Goal: Check status: Check status

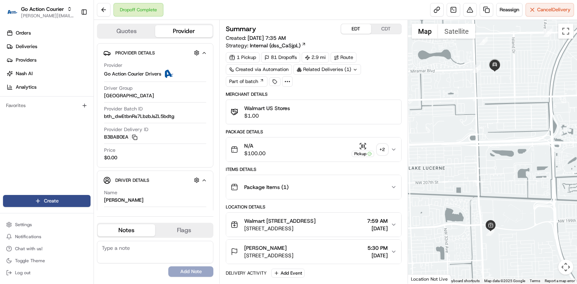
scroll to position [206, 0]
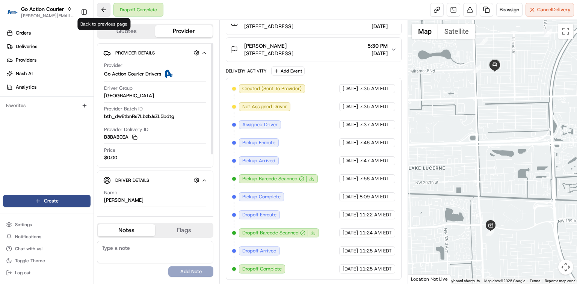
click at [104, 13] on button at bounding box center [104, 10] width 14 height 14
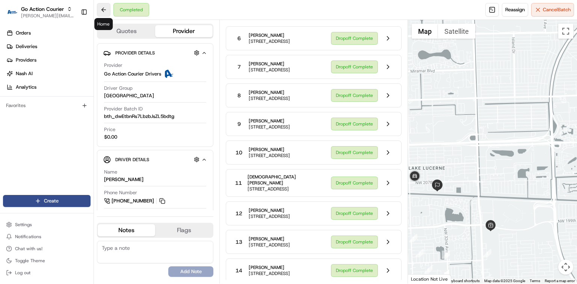
scroll to position [1559, 0]
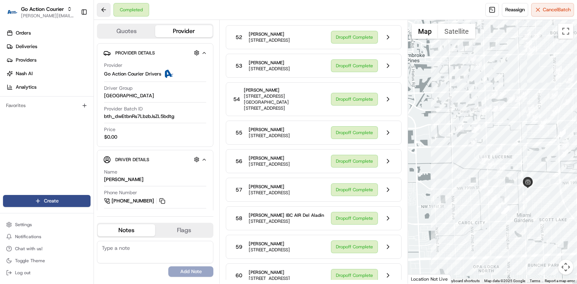
click at [104, 13] on button at bounding box center [104, 10] width 14 height 14
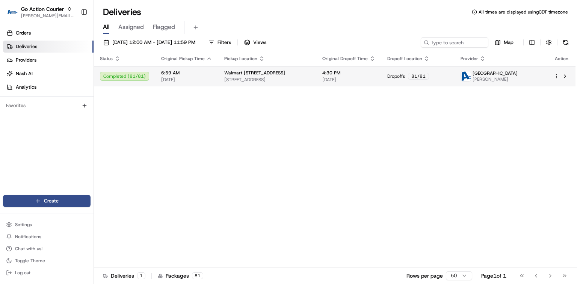
click at [556, 76] on html "Go Action Courier [PERSON_NAME][EMAIL_ADDRESS][PERSON_NAME][DOMAIN_NAME] Toggle…" at bounding box center [288, 142] width 577 height 284
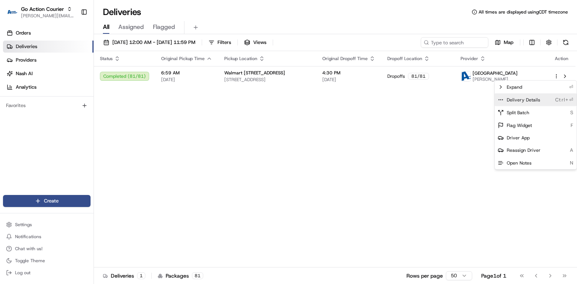
click at [541, 100] on div "Delivery Details Ctrl+⏎" at bounding box center [536, 100] width 82 height 13
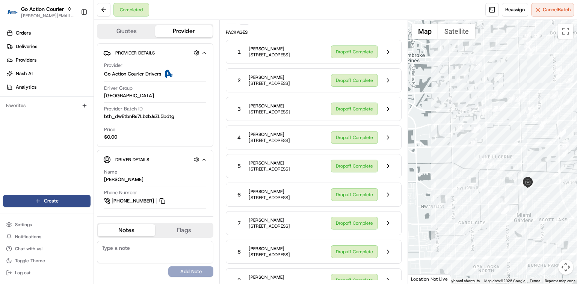
scroll to position [100, 0]
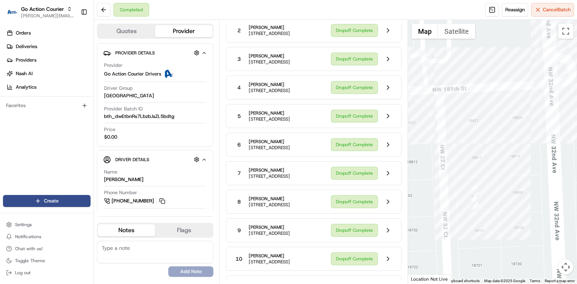
drag, startPoint x: 427, startPoint y: 198, endPoint x: 509, endPoint y: 200, distance: 82.0
click at [509, 200] on div at bounding box center [492, 152] width 169 height 264
drag, startPoint x: 514, startPoint y: 224, endPoint x: 510, endPoint y: 159, distance: 64.8
click at [510, 159] on div at bounding box center [492, 152] width 169 height 264
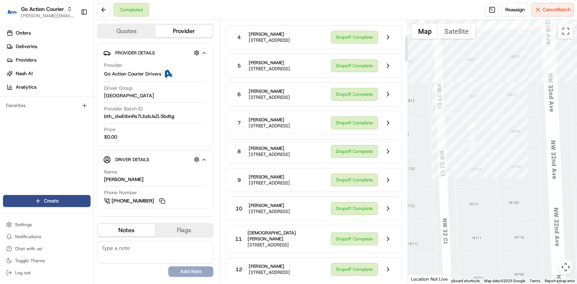
scroll to position [200, 0]
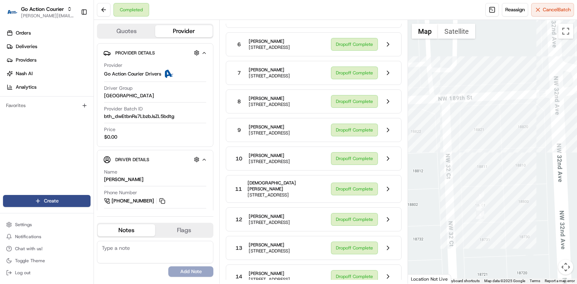
drag, startPoint x: 511, startPoint y: 131, endPoint x: 516, endPoint y: 208, distance: 77.3
click at [518, 208] on div at bounding box center [492, 152] width 169 height 264
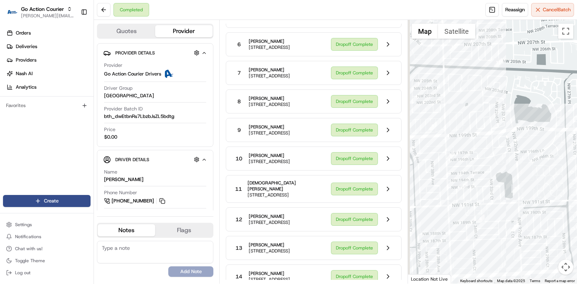
drag, startPoint x: 459, startPoint y: 117, endPoint x: 489, endPoint y: 192, distance: 81.0
click at [489, 192] on div at bounding box center [492, 152] width 169 height 264
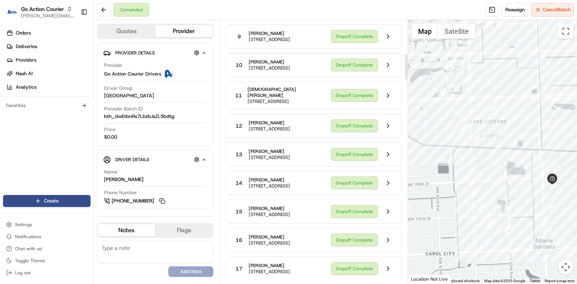
scroll to position [351, 0]
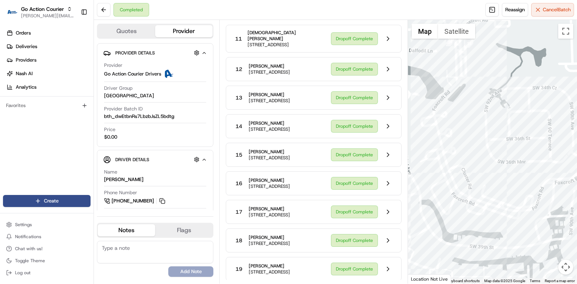
drag, startPoint x: 447, startPoint y: 64, endPoint x: 444, endPoint y: 97, distance: 33.3
click at [450, 92] on div at bounding box center [492, 152] width 169 height 264
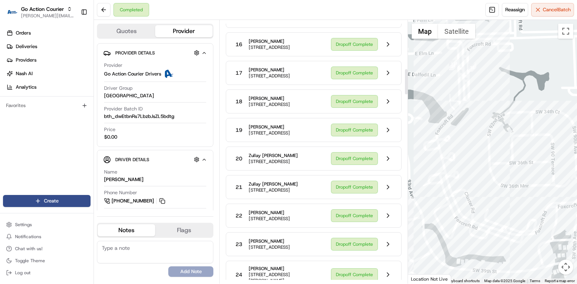
scroll to position [501, 0]
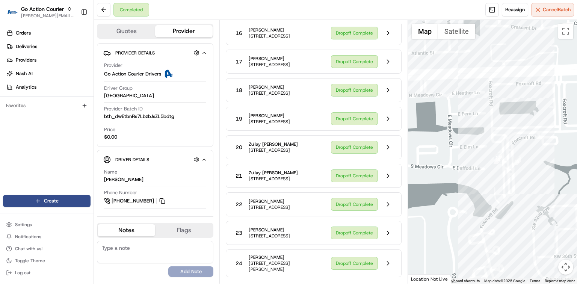
drag, startPoint x: 463, startPoint y: 110, endPoint x: 521, endPoint y: 227, distance: 130.5
click at [523, 229] on div at bounding box center [492, 152] width 169 height 264
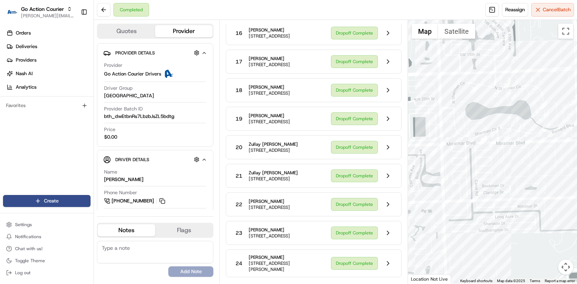
drag, startPoint x: 537, startPoint y: 165, endPoint x: 414, endPoint y: 182, distance: 124.5
click at [414, 182] on div at bounding box center [492, 152] width 169 height 264
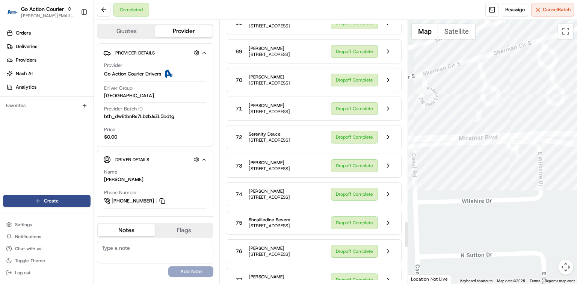
scroll to position [2055, 0]
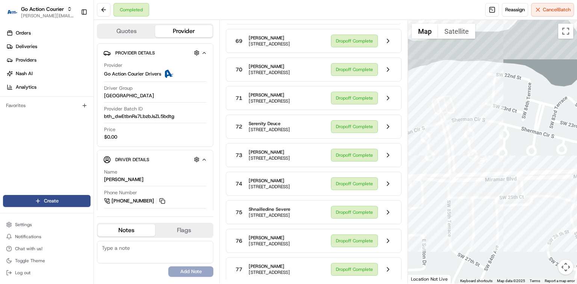
drag, startPoint x: 526, startPoint y: 170, endPoint x: 428, endPoint y: 184, distance: 99.5
click at [428, 184] on div at bounding box center [492, 152] width 169 height 264
drag, startPoint x: 511, startPoint y: 171, endPoint x: 468, endPoint y: 179, distance: 43.7
click at [468, 179] on div at bounding box center [492, 152] width 169 height 264
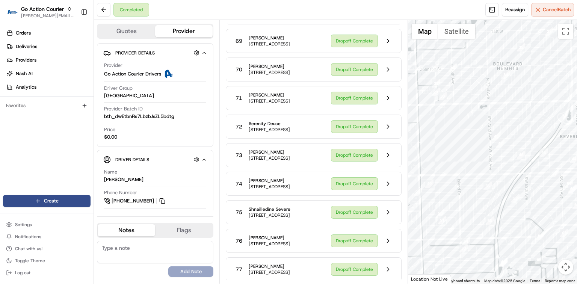
drag, startPoint x: 570, startPoint y: 149, endPoint x: 461, endPoint y: 183, distance: 114.3
click at [461, 183] on div at bounding box center [492, 152] width 169 height 264
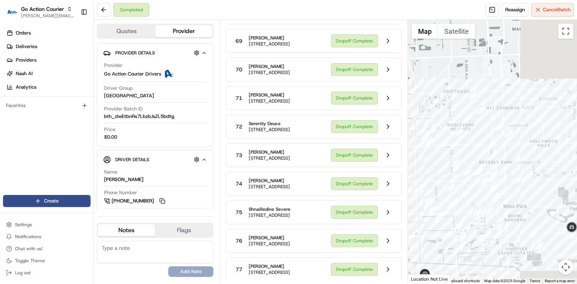
drag, startPoint x: 559, startPoint y: 156, endPoint x: 453, endPoint y: 145, distance: 106.6
click at [453, 145] on div at bounding box center [492, 152] width 169 height 264
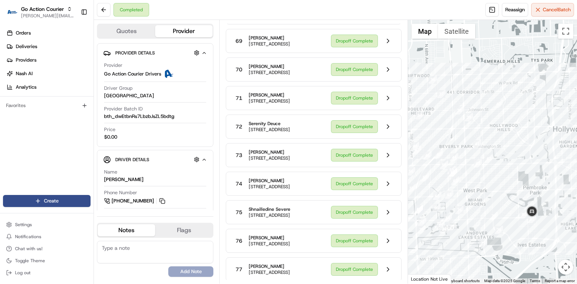
drag, startPoint x: 505, startPoint y: 215, endPoint x: 514, endPoint y: 188, distance: 27.8
click at [512, 192] on div at bounding box center [492, 152] width 169 height 264
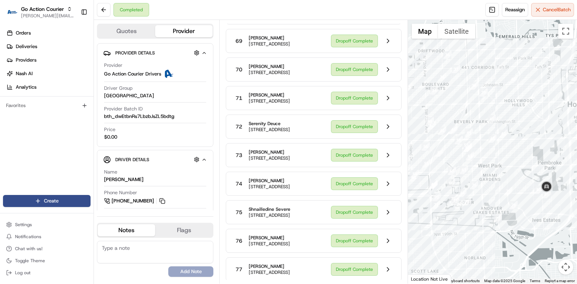
drag, startPoint x: 520, startPoint y: 179, endPoint x: 524, endPoint y: 180, distance: 4.2
click at [524, 180] on div at bounding box center [492, 152] width 169 height 264
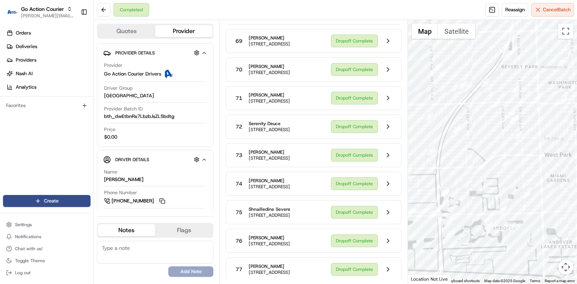
drag, startPoint x: 433, startPoint y: 211, endPoint x: 473, endPoint y: 179, distance: 50.9
click at [473, 179] on div at bounding box center [492, 152] width 169 height 264
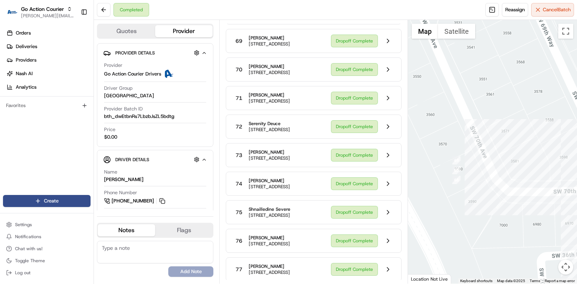
drag, startPoint x: 436, startPoint y: 171, endPoint x: 488, endPoint y: 185, distance: 54.0
click at [488, 185] on div at bounding box center [492, 152] width 169 height 264
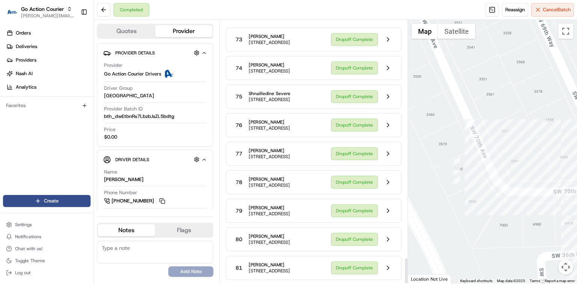
scroll to position [2411, 0]
